Goal: Information Seeking & Learning: Learn about a topic

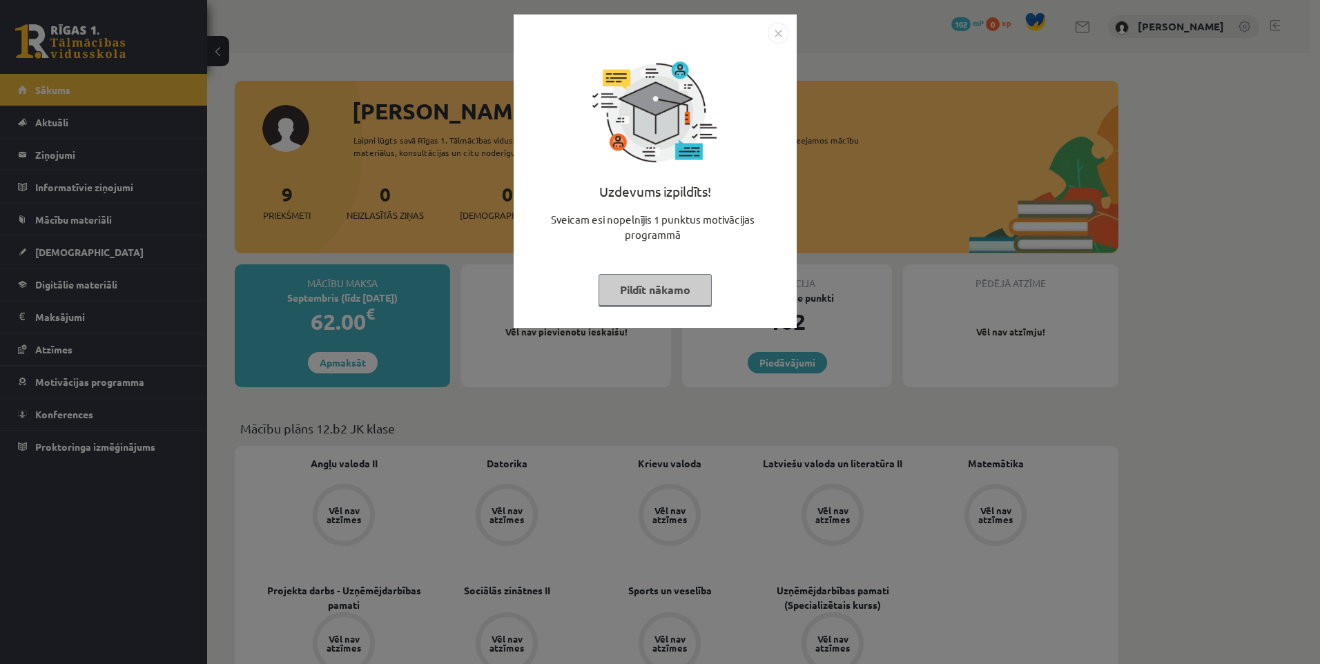
click at [484, 402] on div "Uzdevums izpildīts! Sveicam esi nopelnījis 1 punktus motivācijas programmā Pild…" at bounding box center [660, 332] width 1320 height 664
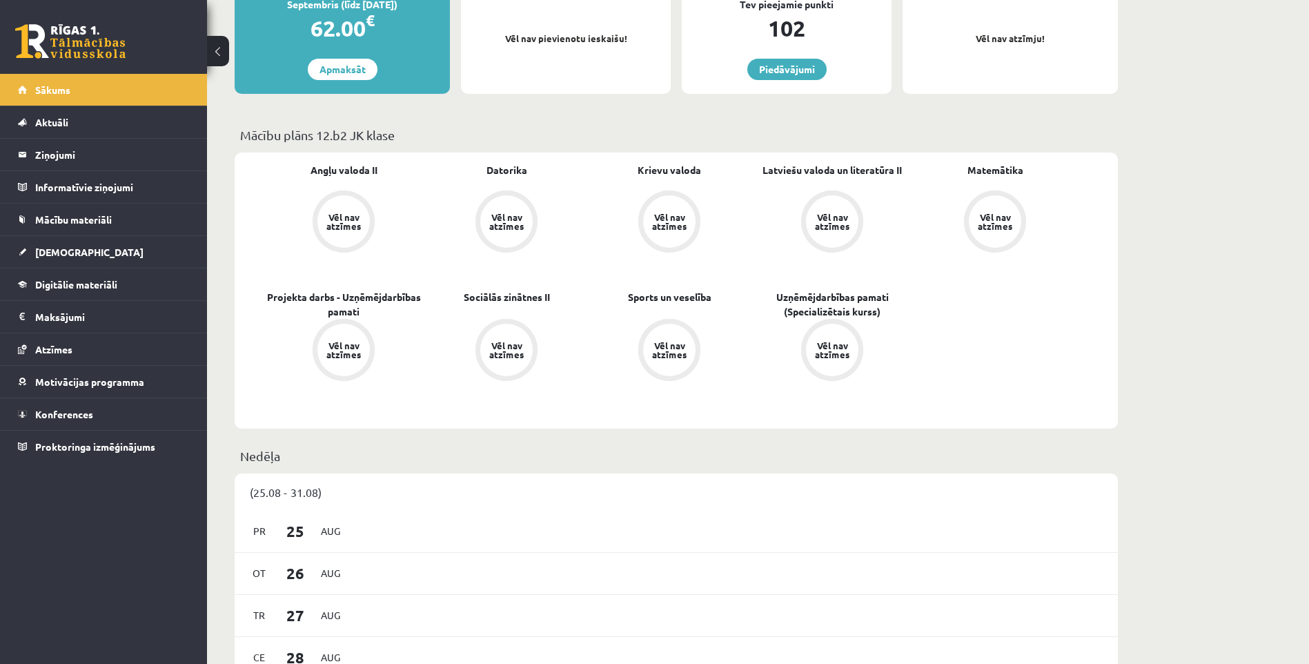
scroll to position [155, 0]
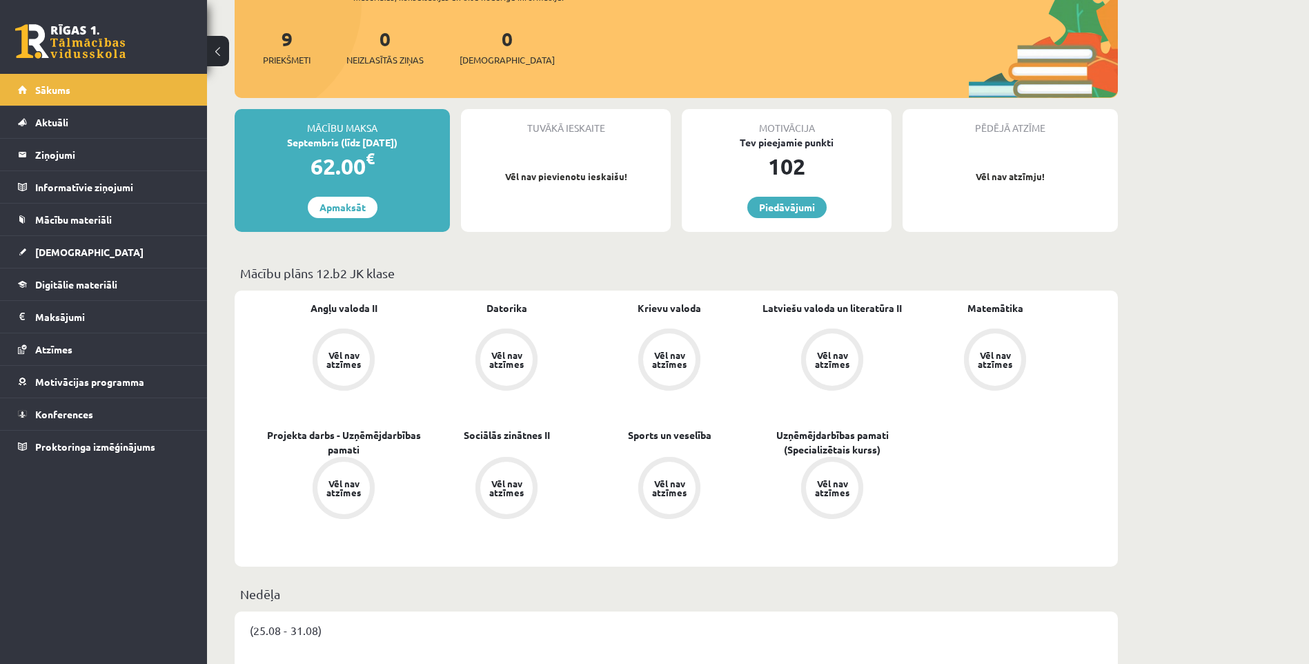
drag, startPoint x: 342, startPoint y: 271, endPoint x: 396, endPoint y: 275, distance: 54.0
click at [396, 275] on p "Mācību plāns 12.b2 JK klase" at bounding box center [676, 273] width 872 height 19
drag, startPoint x: 396, startPoint y: 275, endPoint x: 451, endPoint y: 273, distance: 54.6
click at [450, 273] on p "Mācību plāns 12.b2 JK klase" at bounding box center [676, 273] width 872 height 19
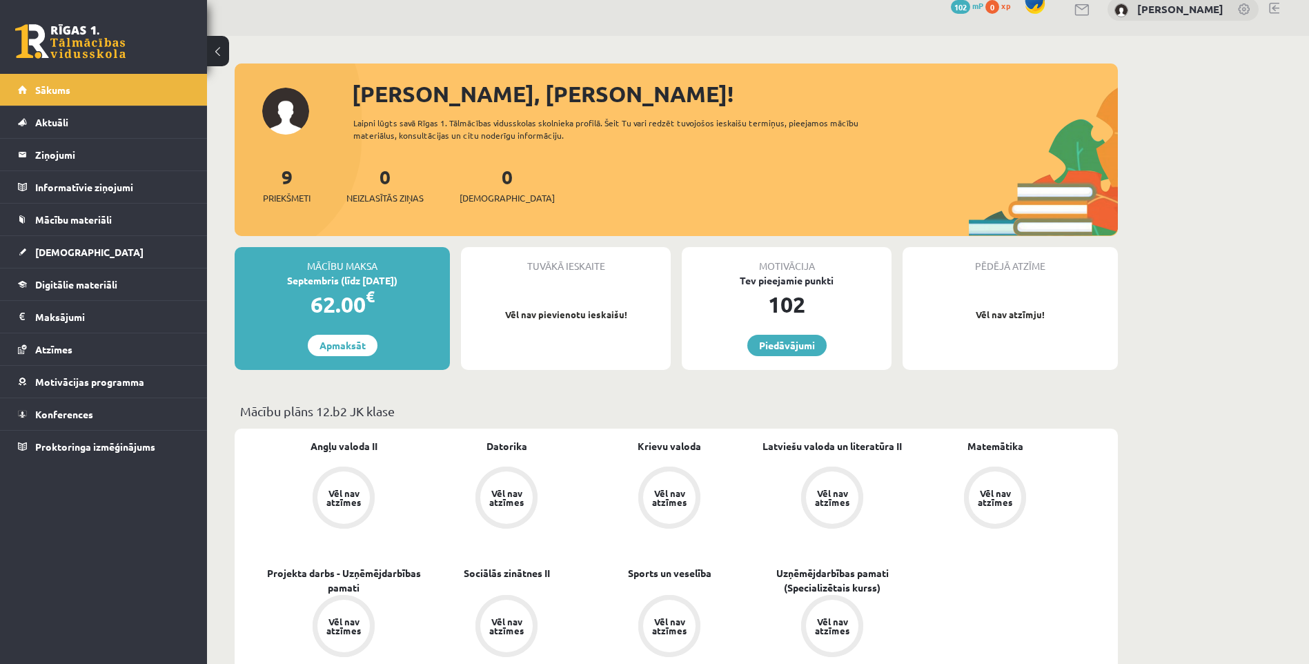
scroll to position [0, 0]
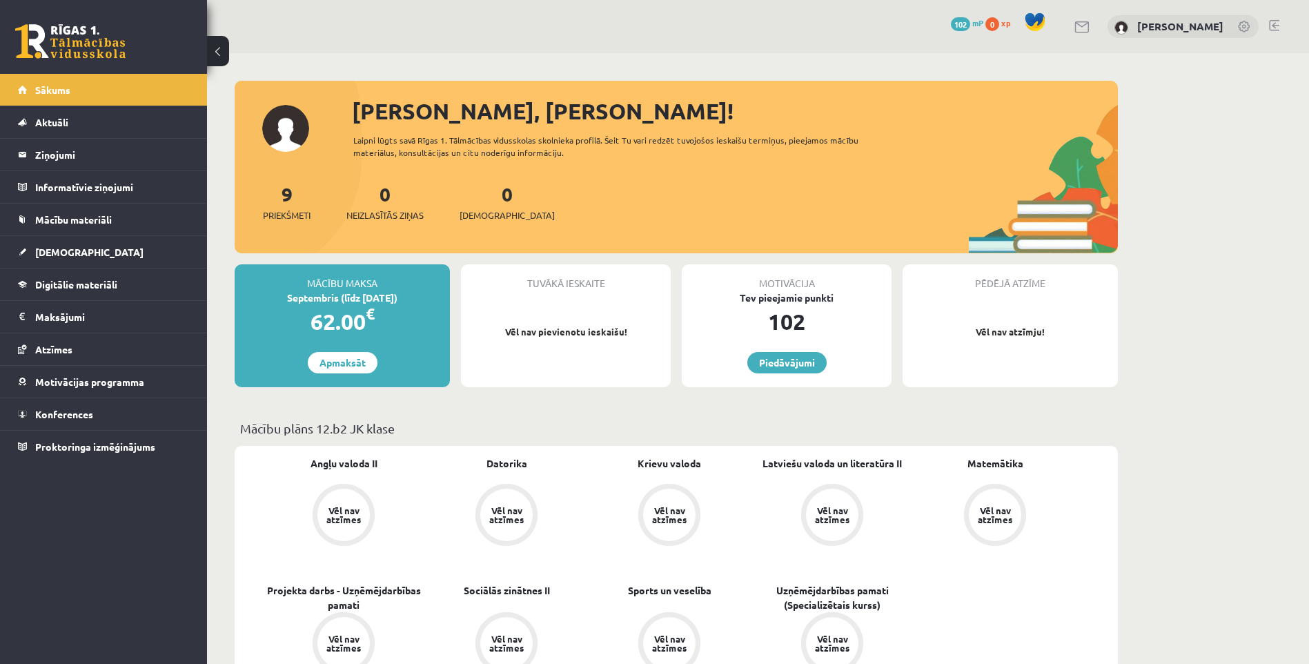
click at [313, 46] on div "0 Dāvanas 102 mP 0 xp [PERSON_NAME]" at bounding box center [758, 26] width 1102 height 53
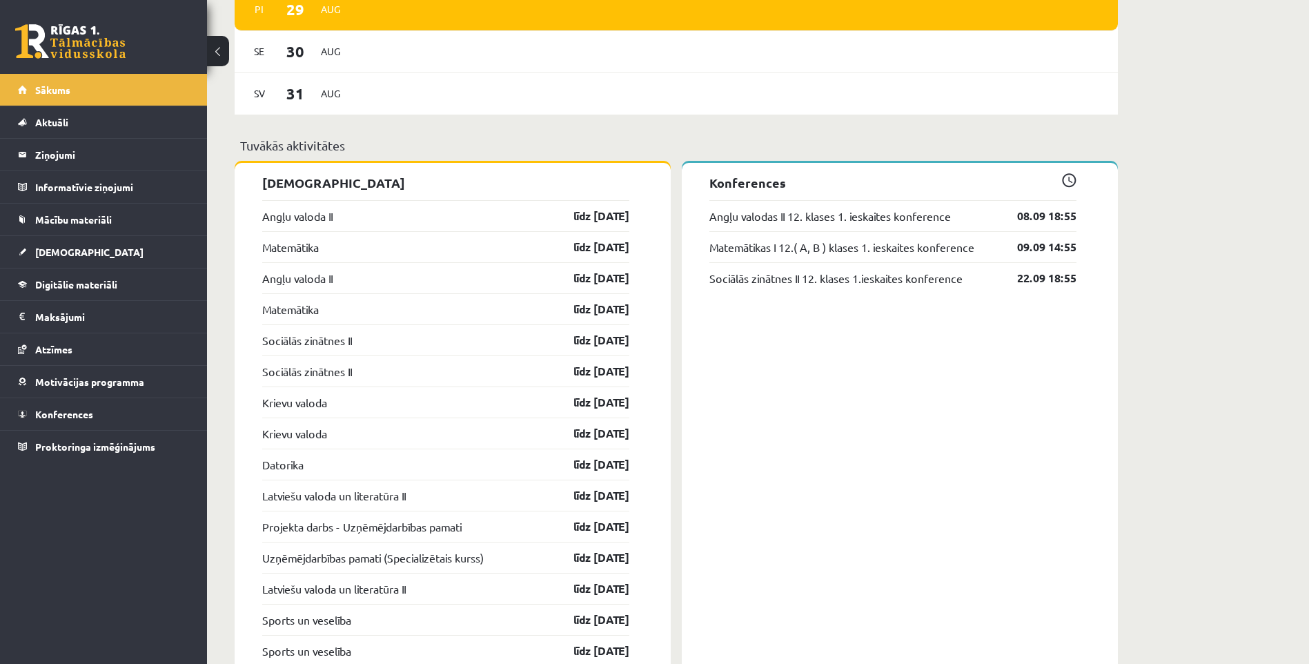
scroll to position [915, 0]
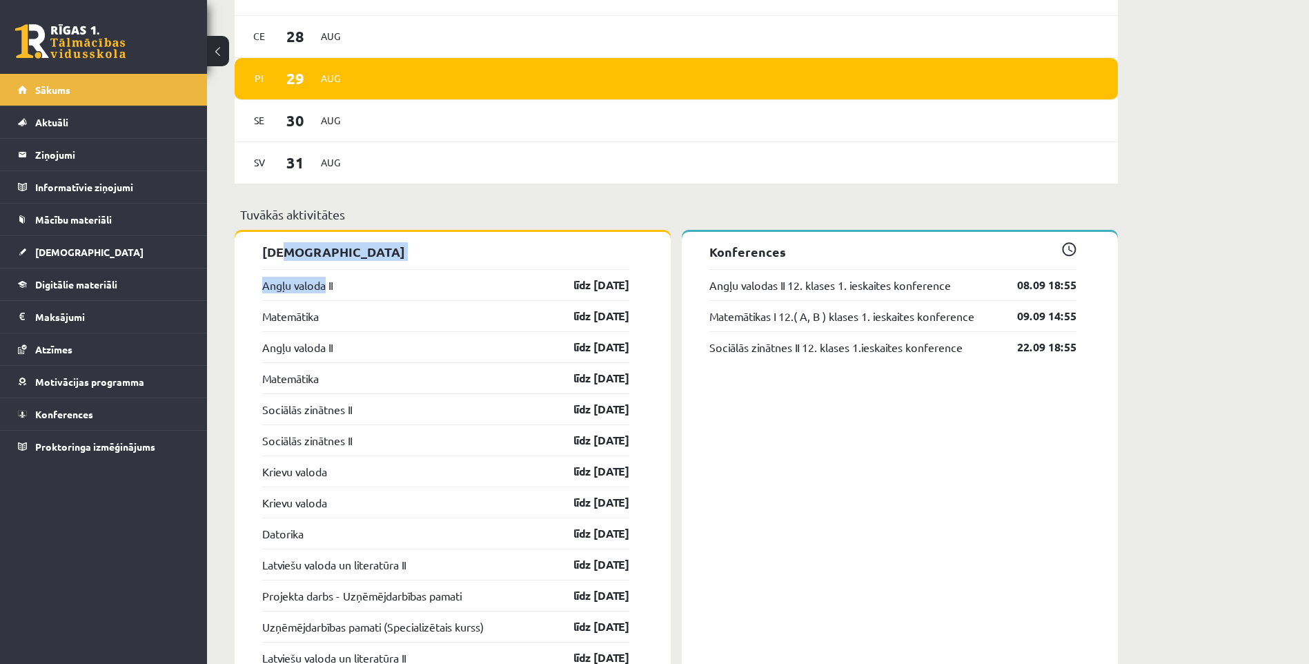
drag, startPoint x: 281, startPoint y: 258, endPoint x: 327, endPoint y: 266, distance: 46.9
drag, startPoint x: 327, startPoint y: 266, endPoint x: 414, endPoint y: 259, distance: 87.2
click at [414, 259] on p "[DEMOGRAPHIC_DATA]" at bounding box center [445, 251] width 367 height 19
click at [380, 317] on div "Matemātika līdz [DATE]" at bounding box center [445, 315] width 367 height 31
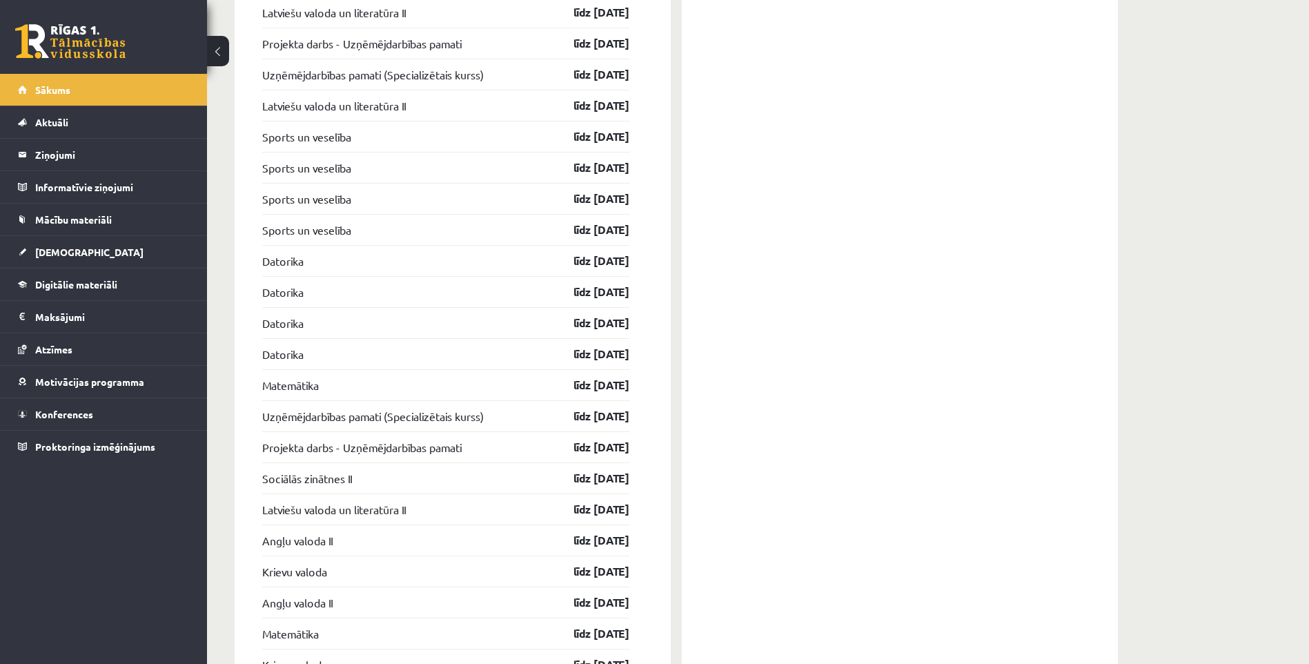
scroll to position [1536, 0]
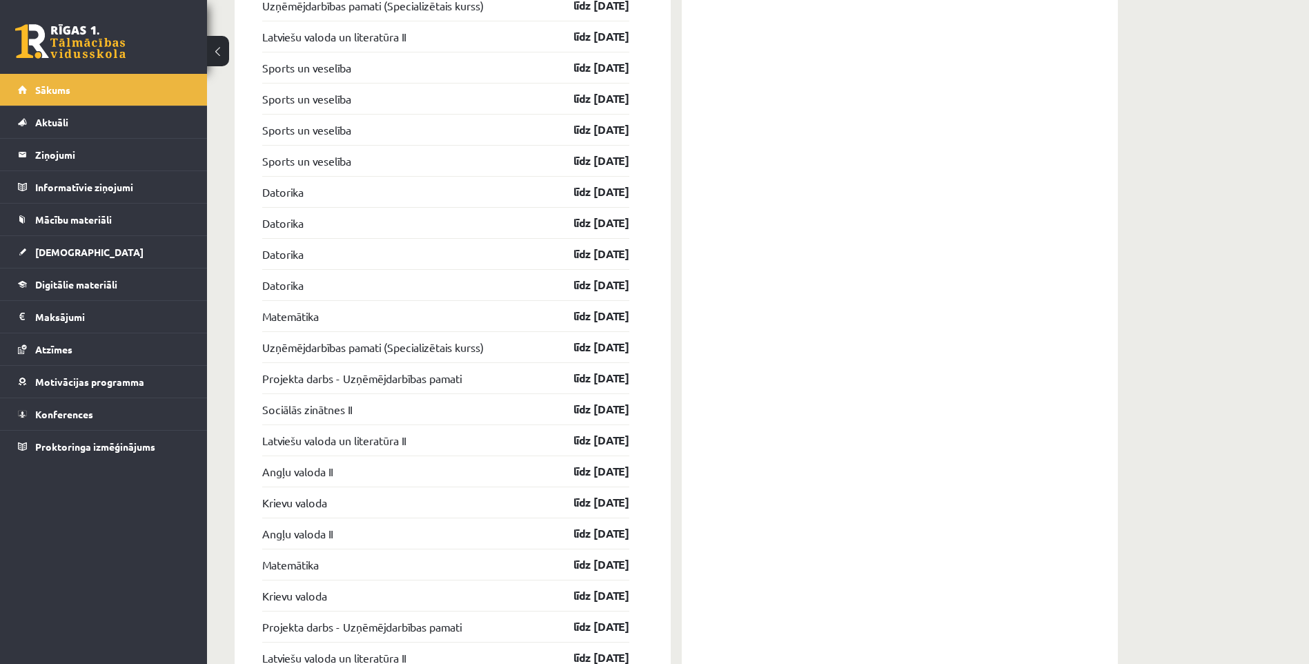
click at [353, 310] on div "Matemātika līdz [DATE]" at bounding box center [445, 315] width 367 height 31
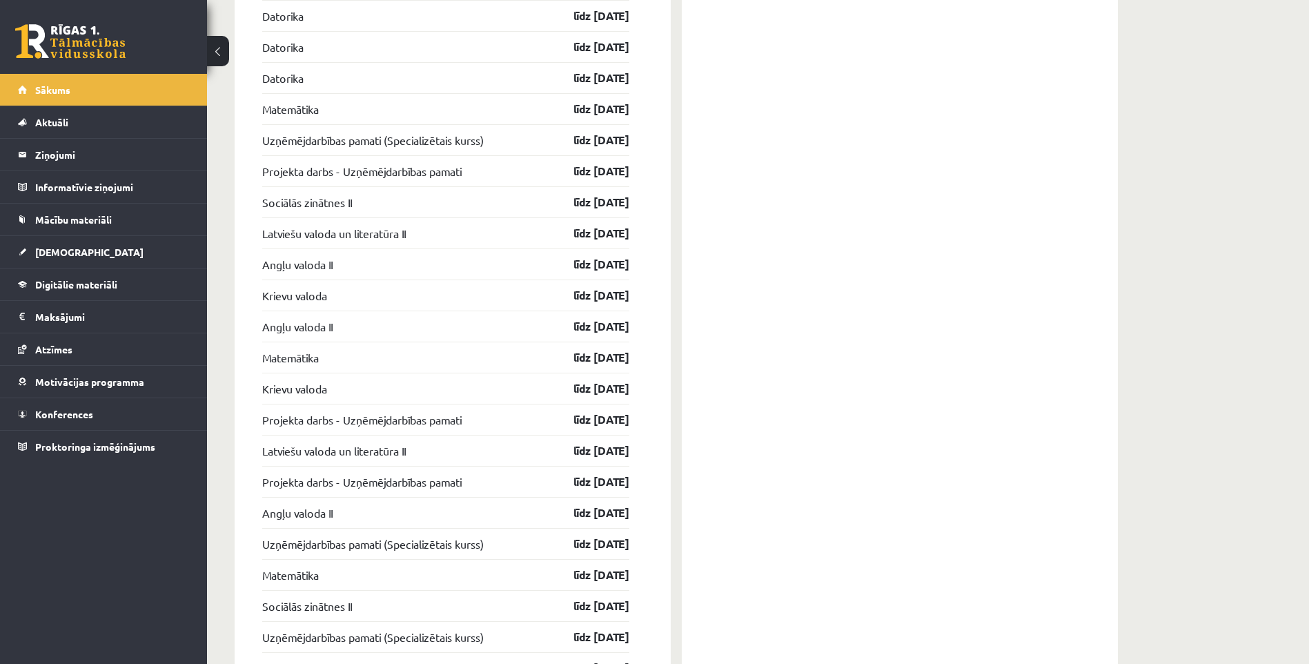
scroll to position [1881, 0]
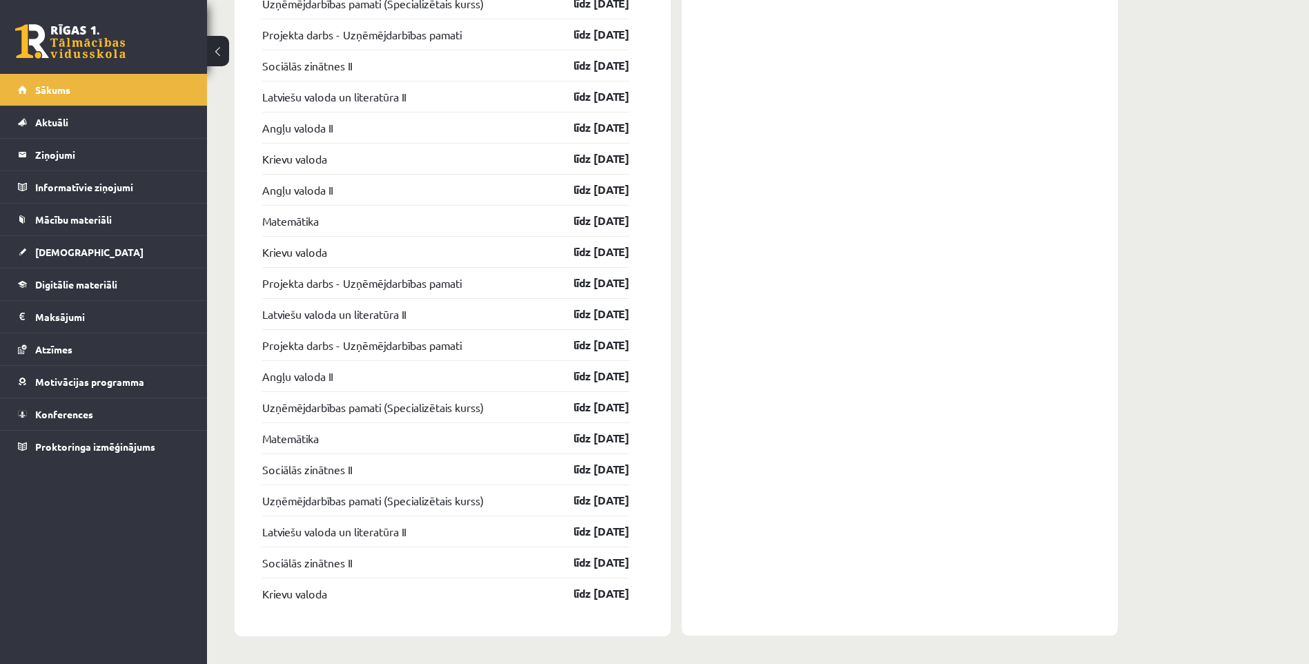
click at [369, 430] on div "Matemātika līdz [DATE]" at bounding box center [445, 437] width 367 height 31
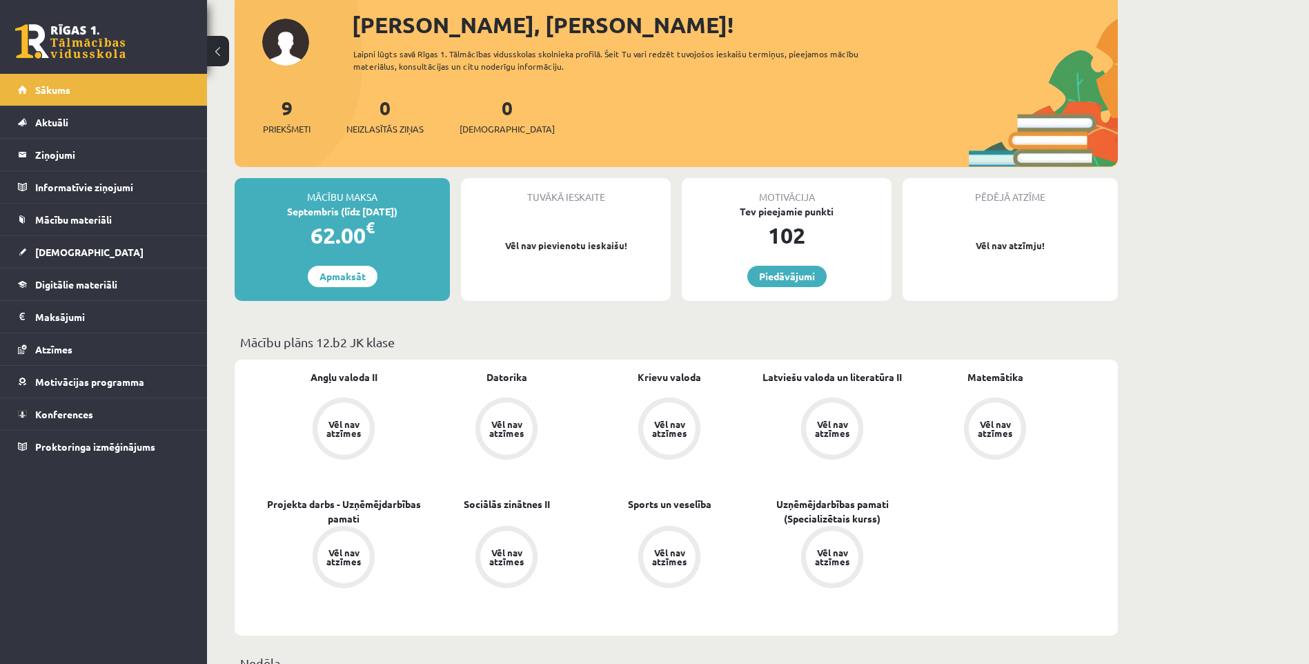
scroll to position [0, 0]
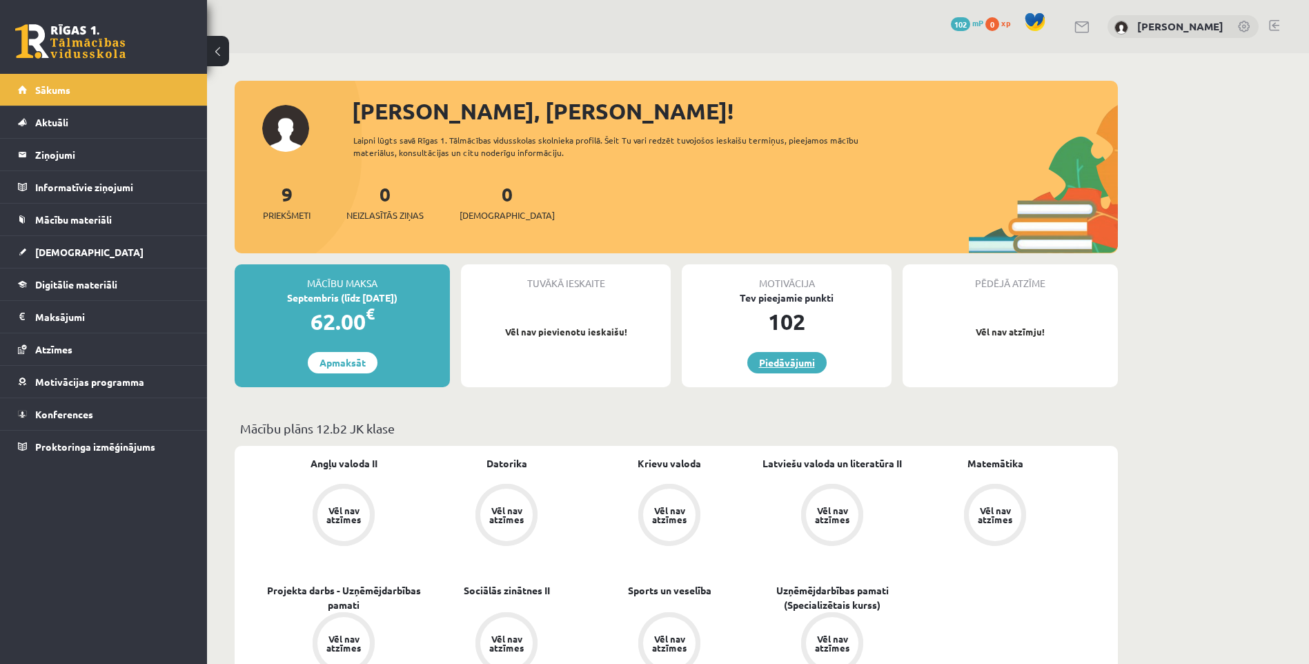
click at [779, 362] on link "Piedāvājumi" at bounding box center [786, 362] width 79 height 21
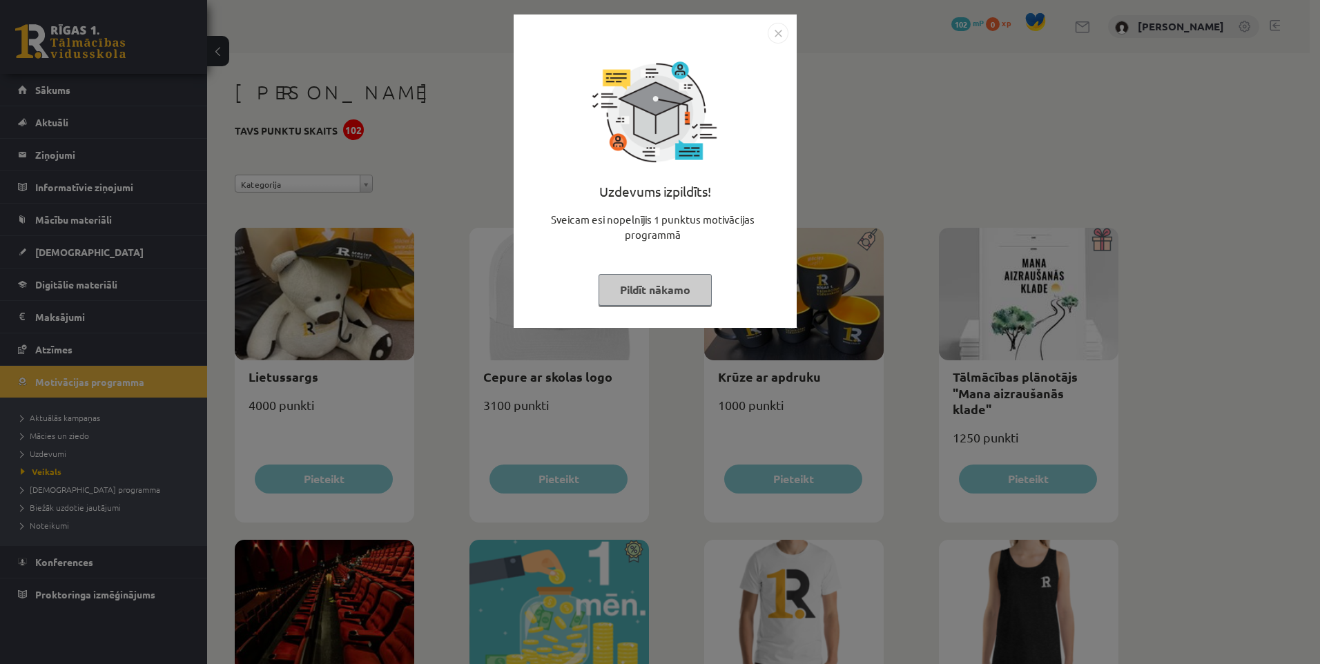
click at [784, 37] on img "Close" at bounding box center [777, 33] width 21 height 21
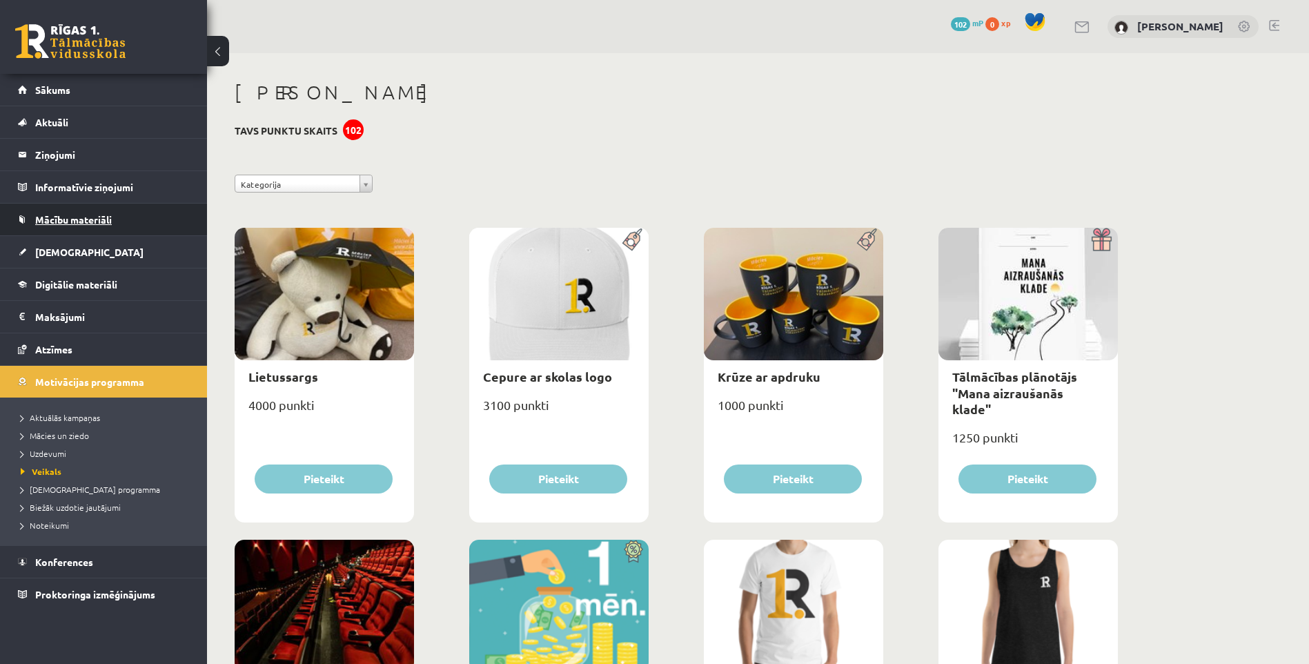
click at [108, 219] on span "Mācību materiāli" at bounding box center [73, 219] width 77 height 12
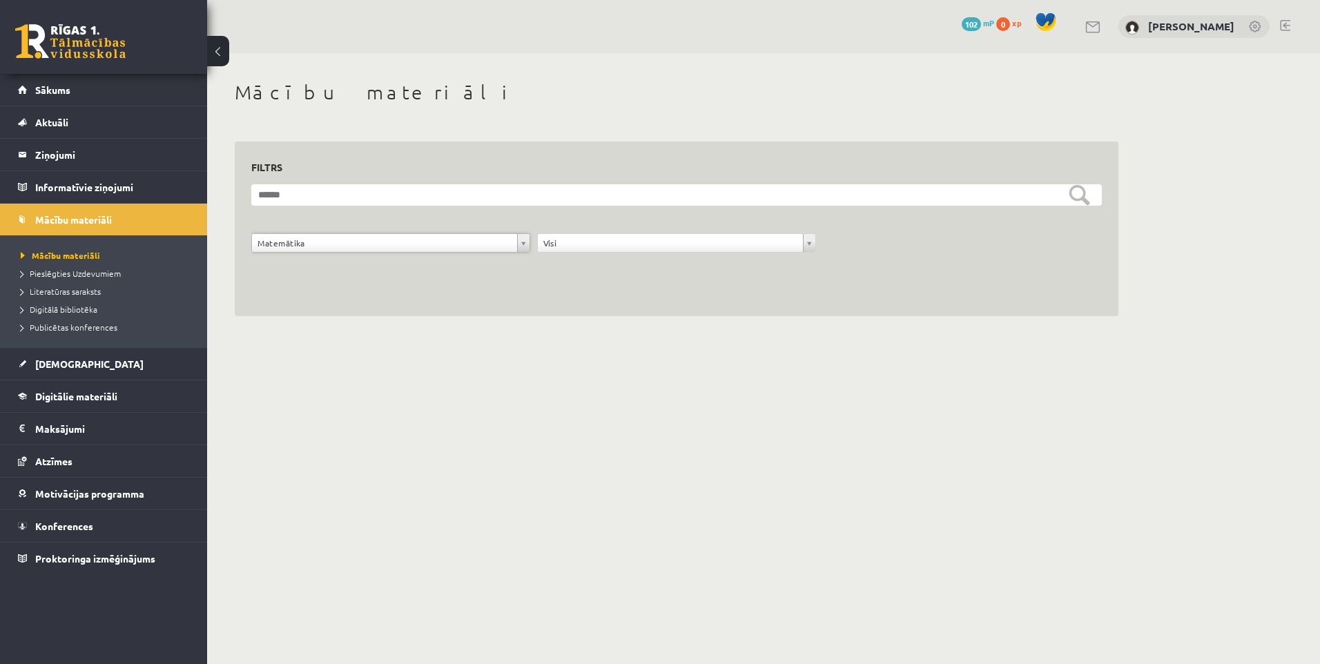
drag, startPoint x: 414, startPoint y: 235, endPoint x: 396, endPoint y: 260, distance: 31.2
click at [103, 190] on legend "Informatīvie ziņojumi 0" at bounding box center [112, 187] width 155 height 32
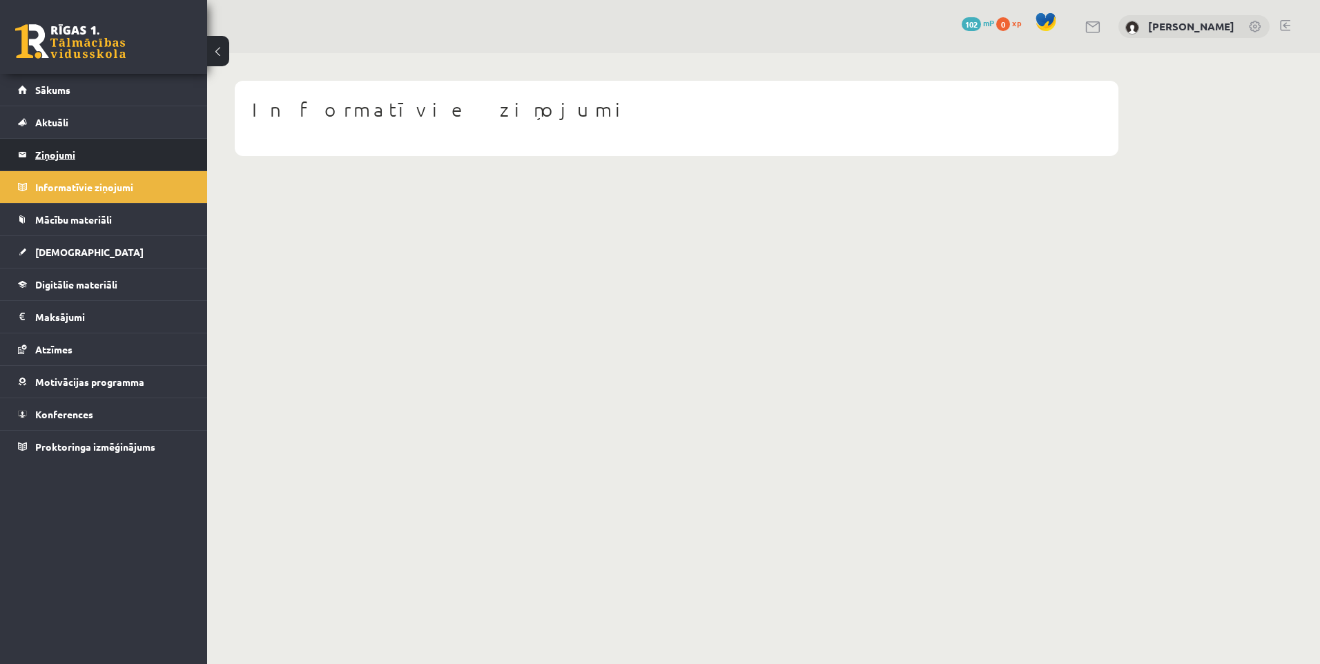
click at [46, 163] on legend "Ziņojumi 0" at bounding box center [112, 155] width 155 height 32
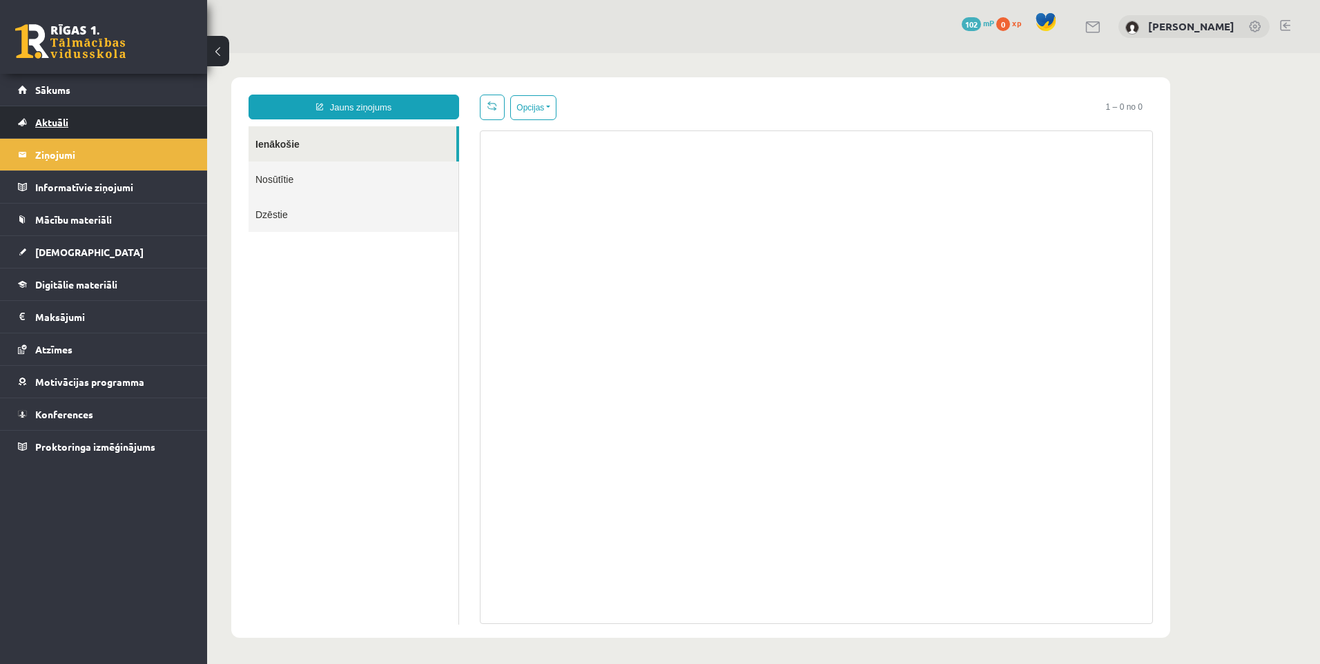
click at [57, 125] on span "Aktuāli" at bounding box center [51, 122] width 33 height 12
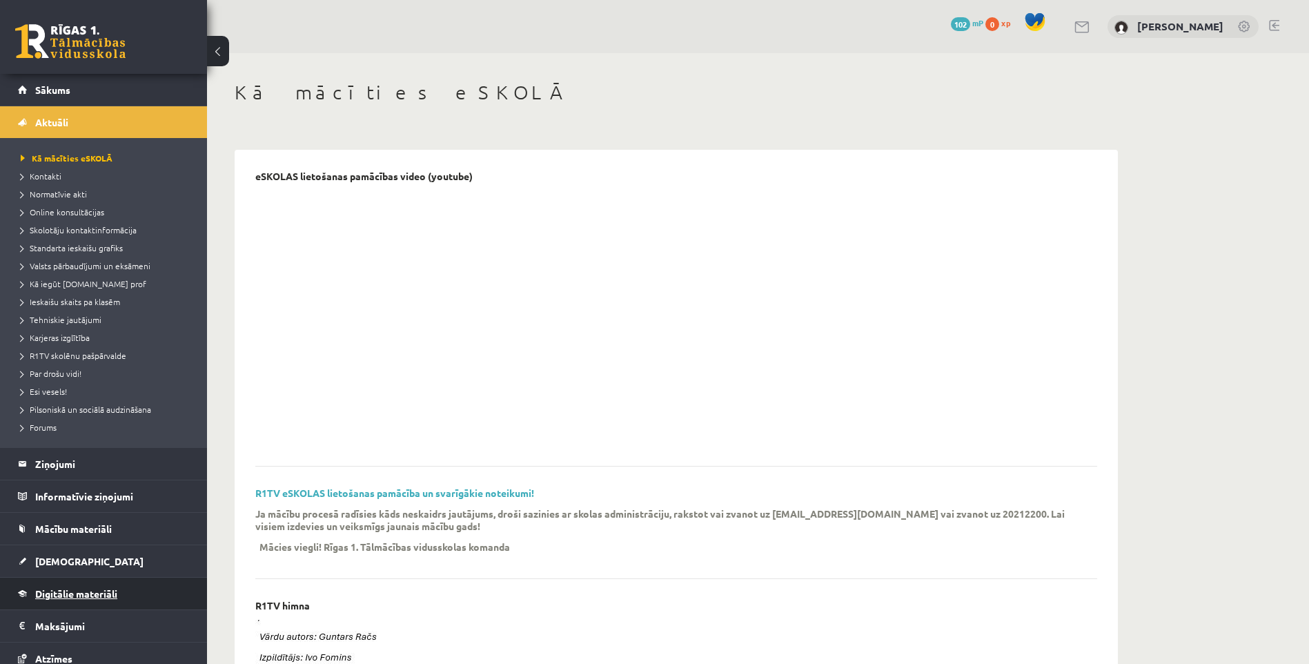
scroll to position [108, 0]
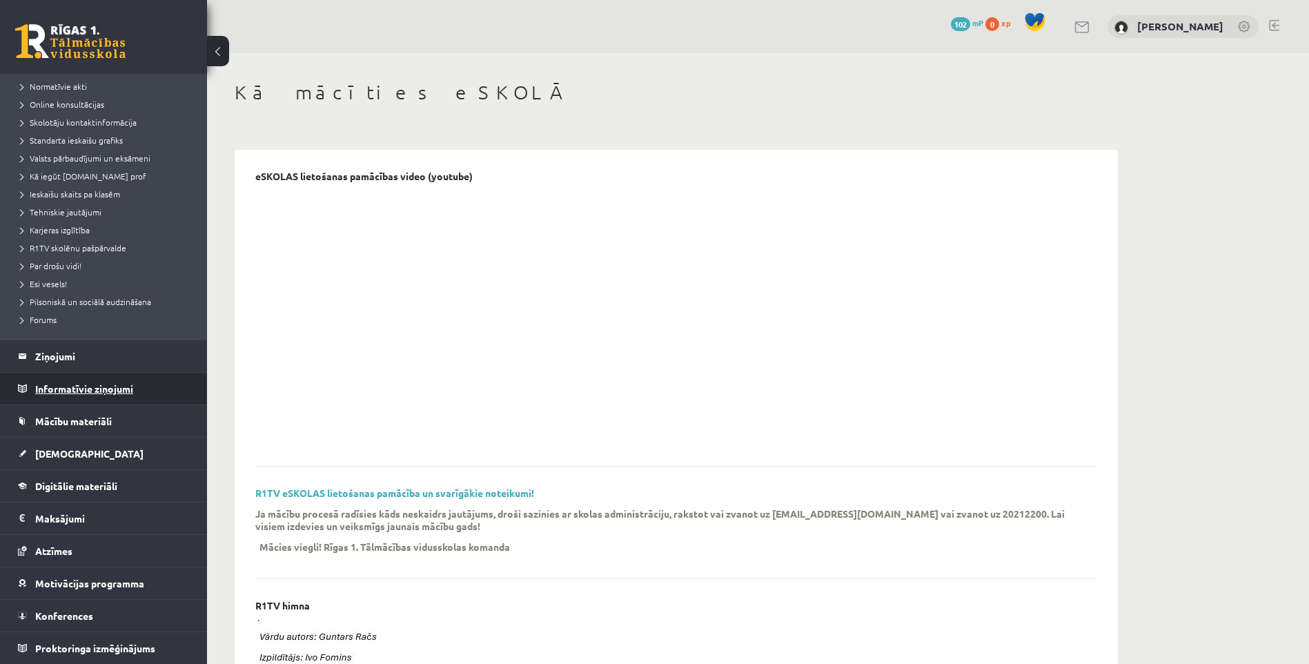
click at [82, 385] on legend "Informatīvie ziņojumi 0" at bounding box center [112, 389] width 155 height 32
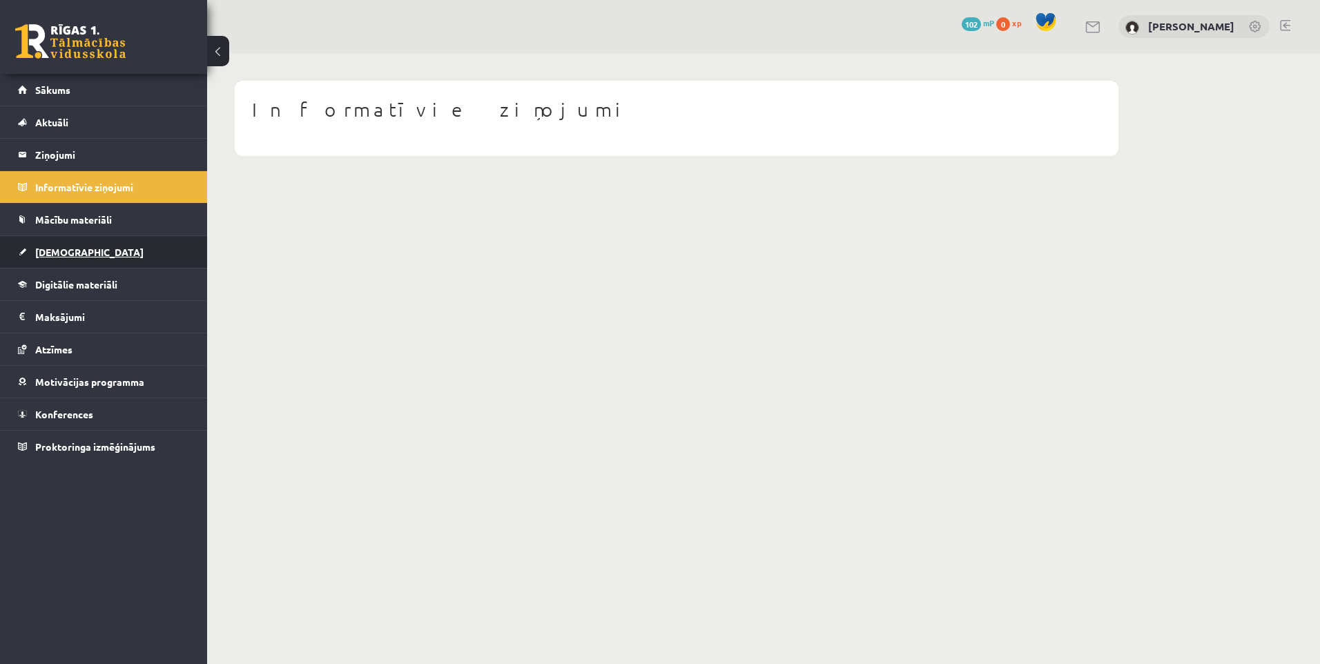
click at [91, 257] on link "[DEMOGRAPHIC_DATA]" at bounding box center [104, 252] width 172 height 32
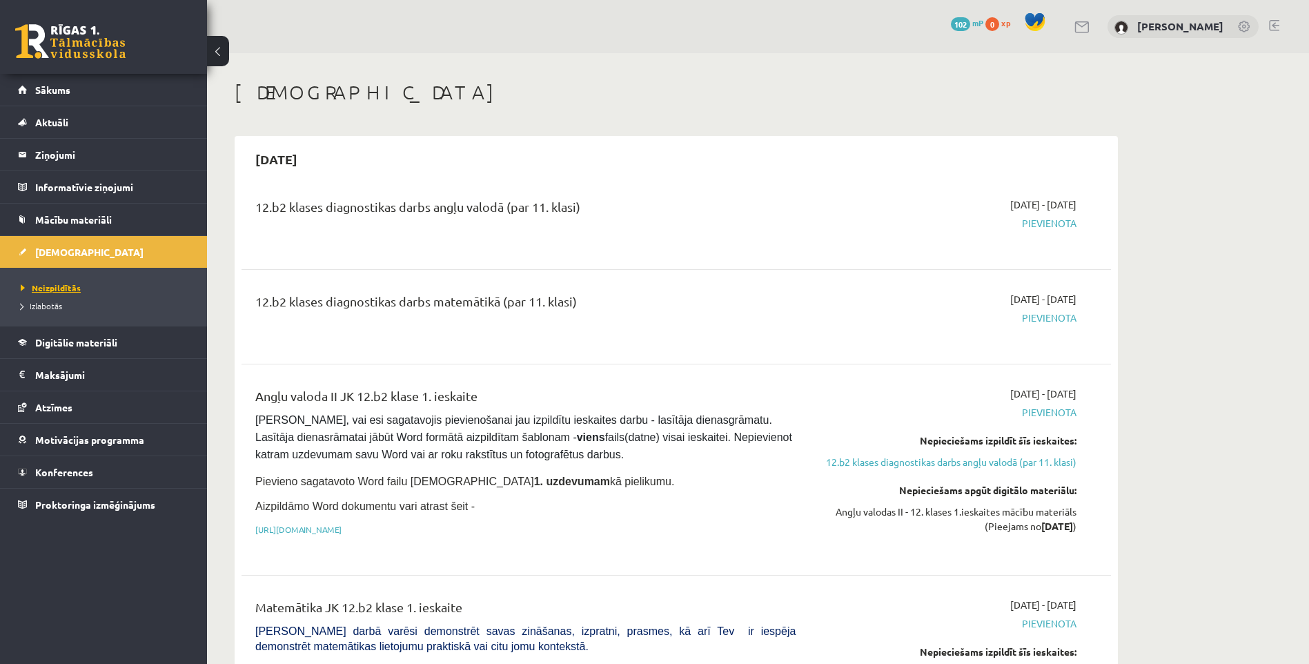
click at [53, 289] on span "Neizpildītās" at bounding box center [51, 287] width 60 height 11
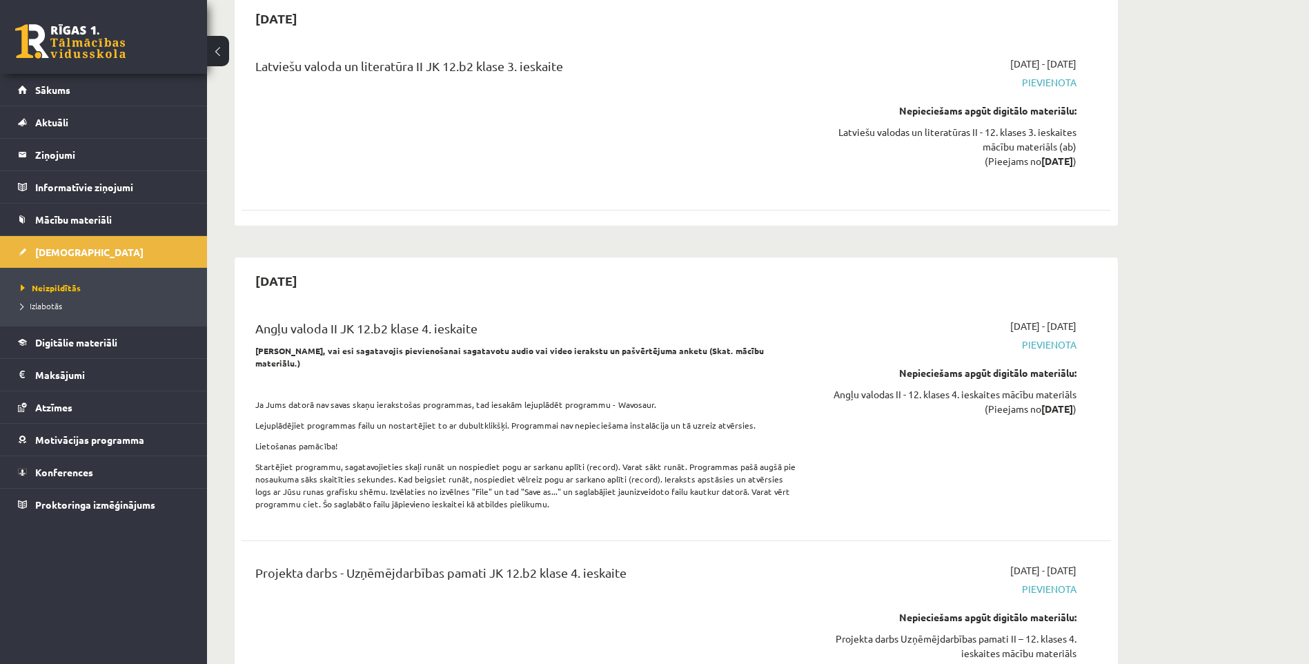
scroll to position [7247, 0]
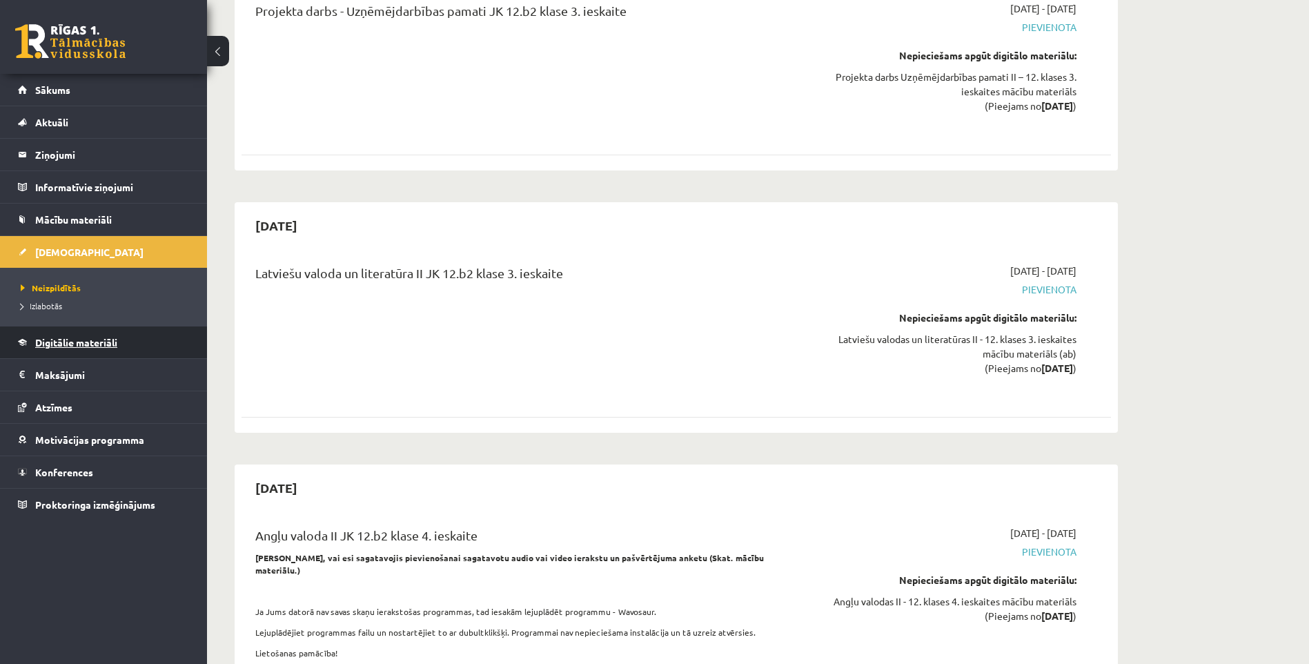
click at [88, 347] on span "Digitālie materiāli" at bounding box center [76, 342] width 82 height 12
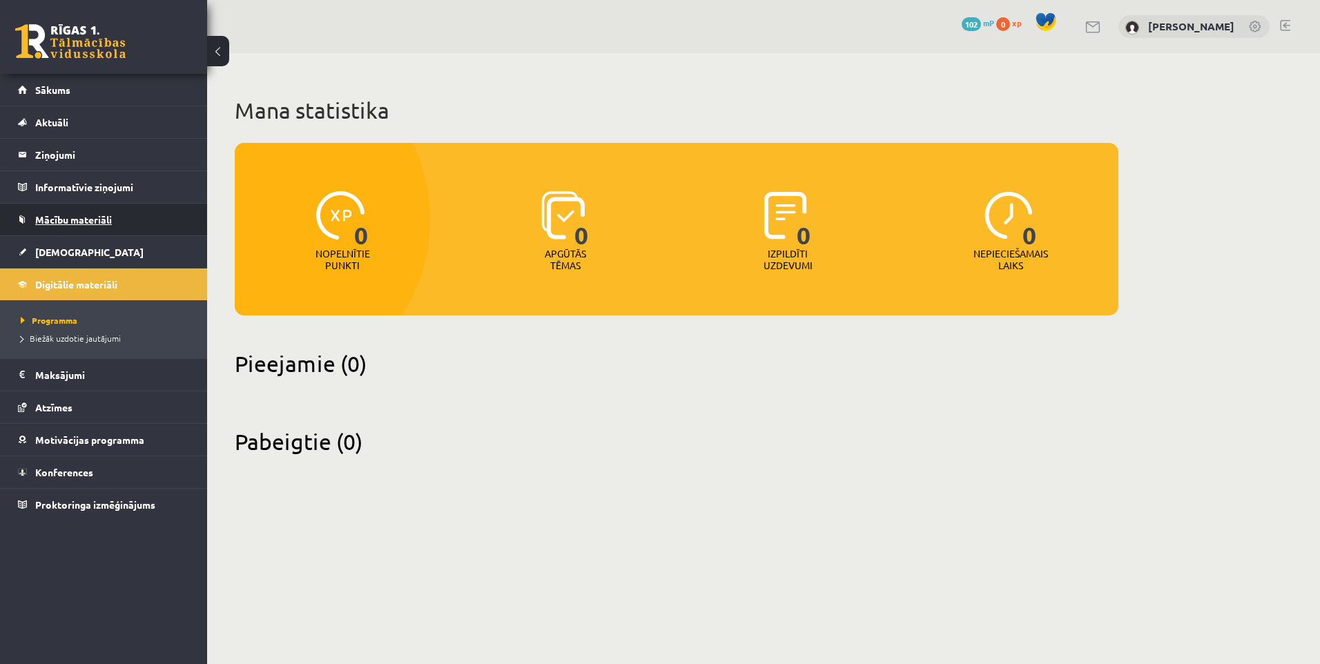
click at [112, 217] on span "Mācību materiāli" at bounding box center [73, 219] width 77 height 12
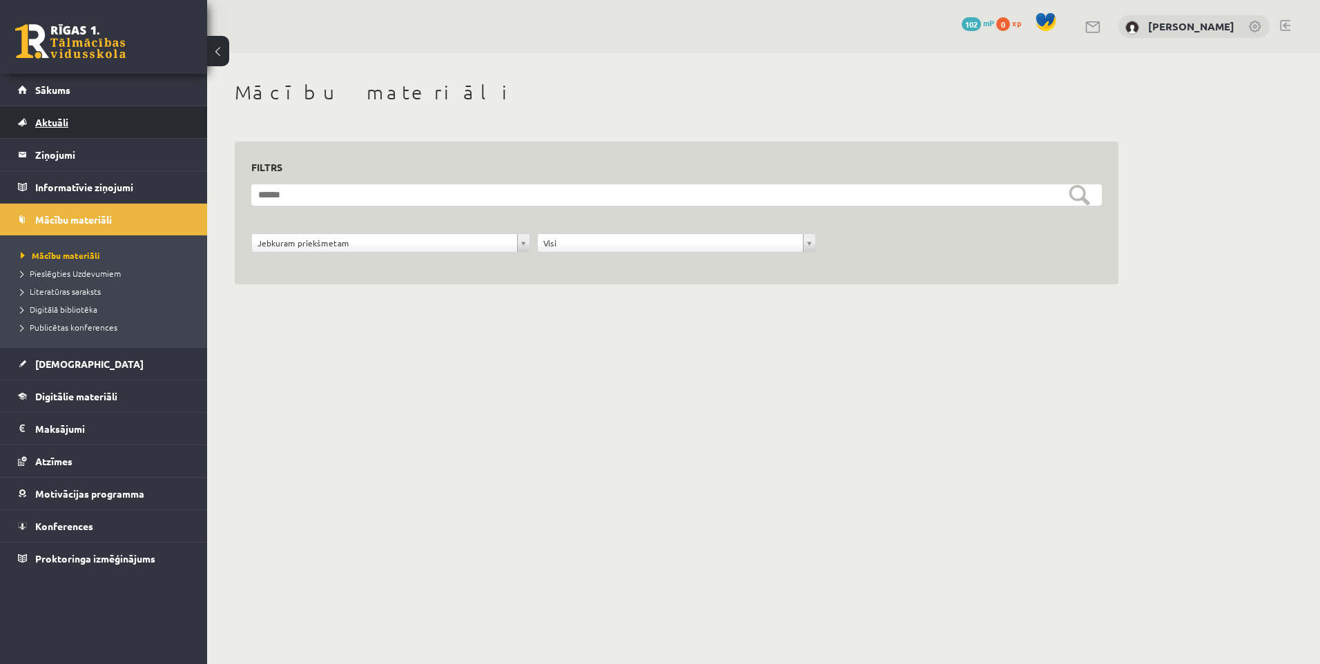
click at [63, 115] on link "Aktuāli" at bounding box center [104, 122] width 172 height 32
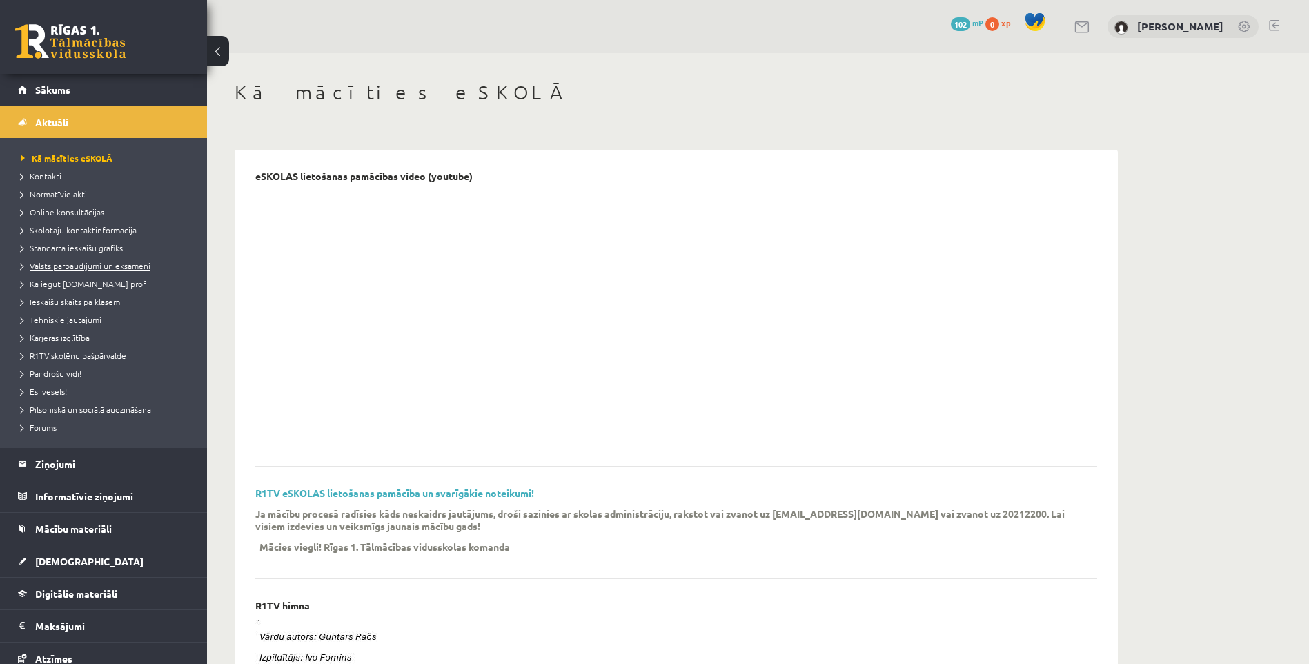
click at [84, 266] on span "Valsts pārbaudījumi un eksāmeni" at bounding box center [86, 265] width 130 height 11
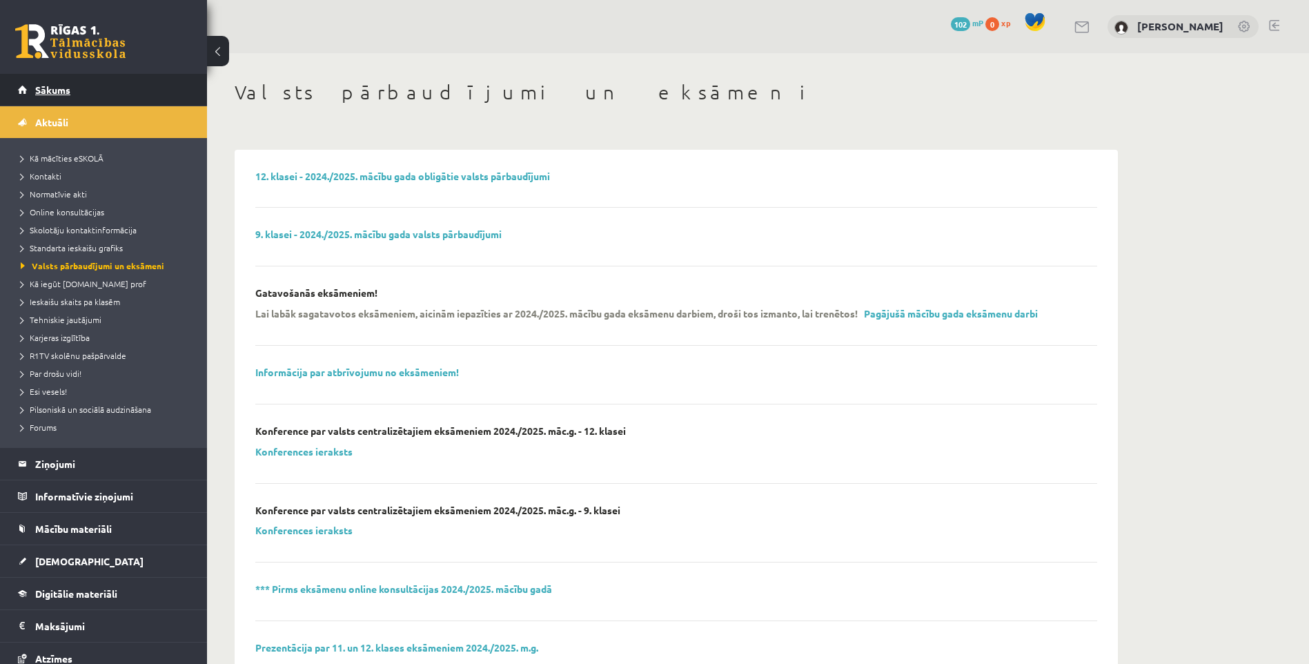
click at [46, 90] on span "Sākums" at bounding box center [52, 90] width 35 height 12
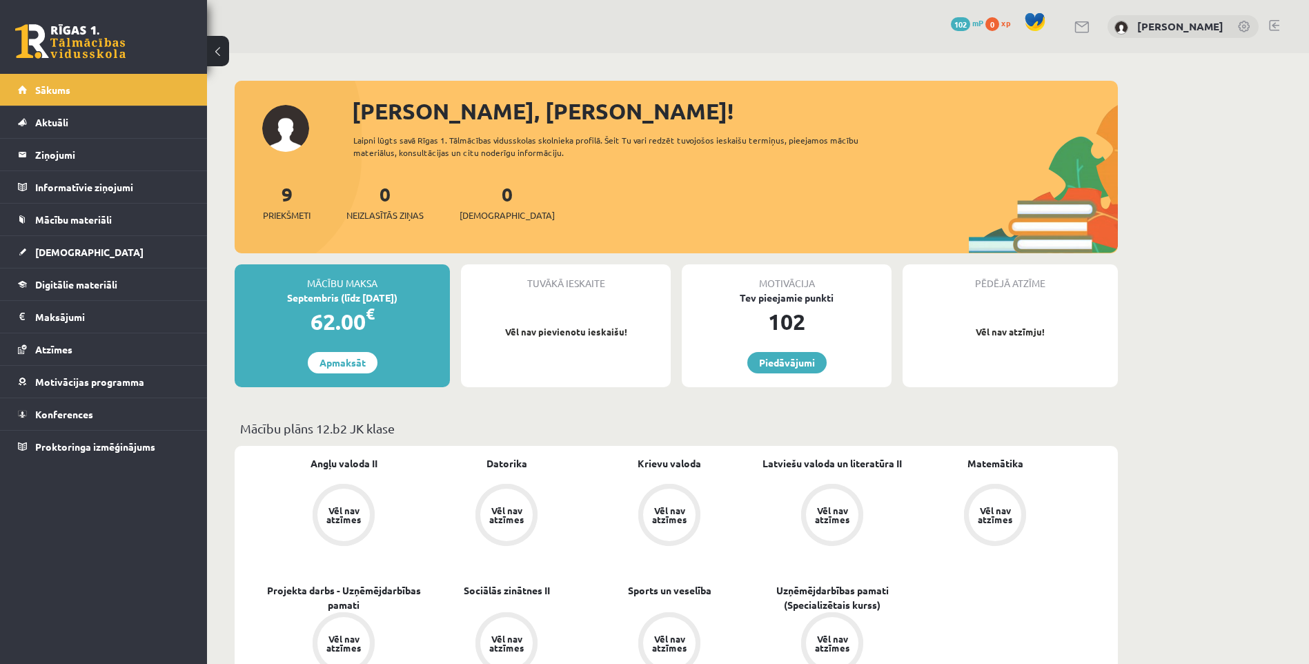
scroll to position [207, 0]
